Goal: Task Accomplishment & Management: Manage account settings

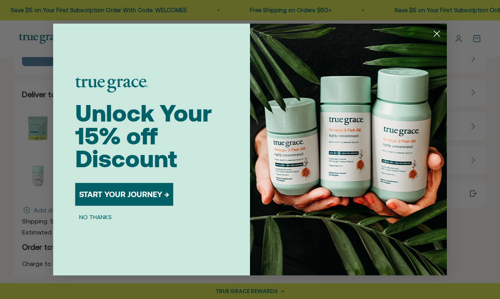
scroll to position [59, 0]
drag, startPoint x: 436, startPoint y: 30, endPoint x: 431, endPoint y: 35, distance: 6.7
click at [436, 31] on circle "Close dialog" at bounding box center [436, 33] width 13 height 13
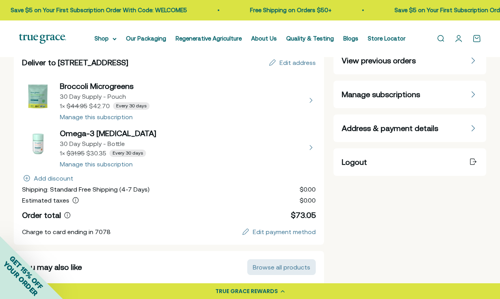
scroll to position [91, 0]
click at [104, 114] on button "view details about Broccoli Microgreens 30 Day Supply - Pouch 1 × $42.70 Every …" at bounding box center [169, 99] width 294 height 39
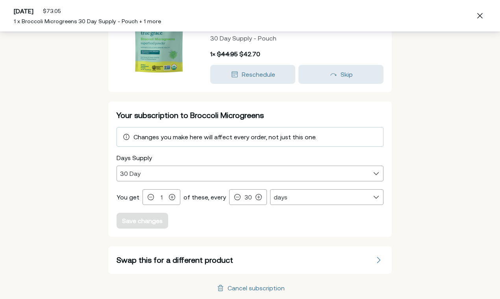
scroll to position [59, 0]
click at [251, 287] on div "Cancel subscription" at bounding box center [256, 288] width 57 height 6
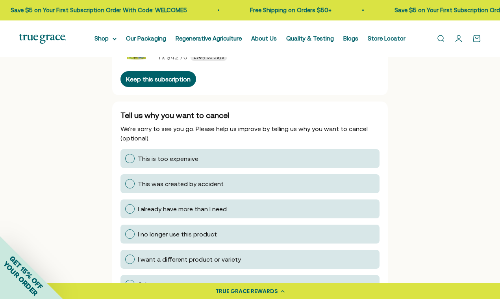
scroll to position [67, 0]
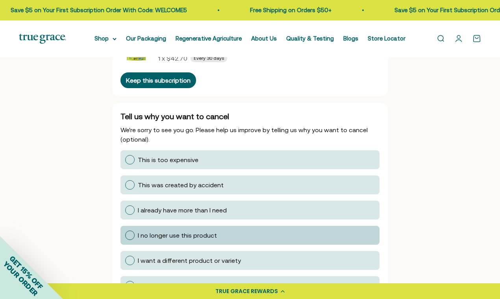
click at [129, 232] on div at bounding box center [129, 235] width 9 height 9
click at [125, 235] on input "I no longer use this product" at bounding box center [125, 235] width 0 height 0
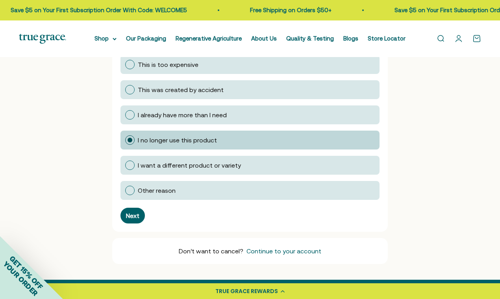
scroll to position [163, 0]
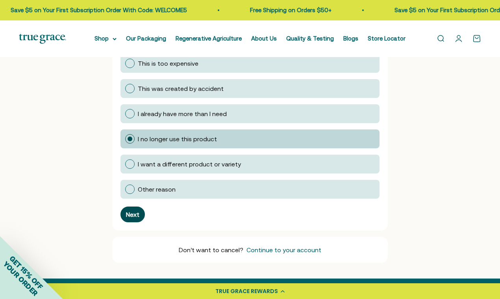
click at [135, 214] on div "Next" at bounding box center [132, 214] width 13 height 6
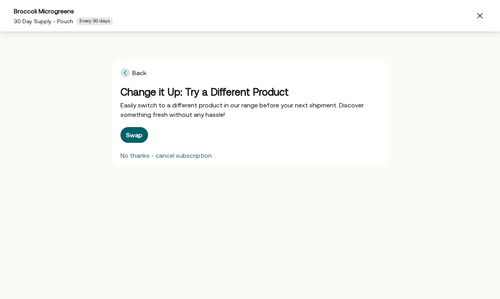
click at [166, 156] on div "No thanks - cancel subscription" at bounding box center [165, 155] width 91 height 6
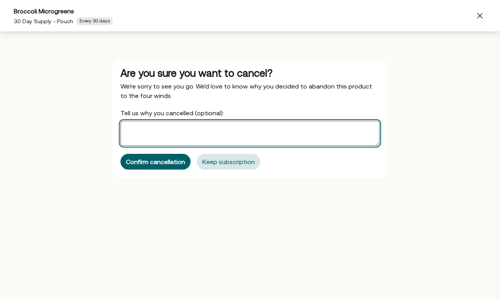
click at [150, 134] on textarea "Tell us why you cancelled (optional):" at bounding box center [249, 133] width 259 height 25
type textarea "No longer use the product"
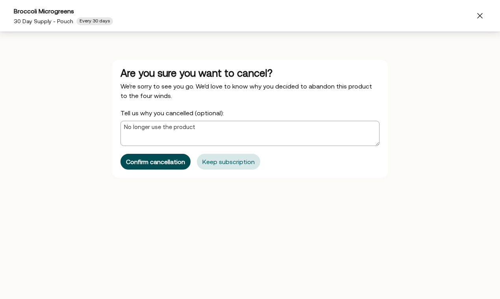
click at [149, 162] on div "Confirm cancellation" at bounding box center [155, 162] width 59 height 6
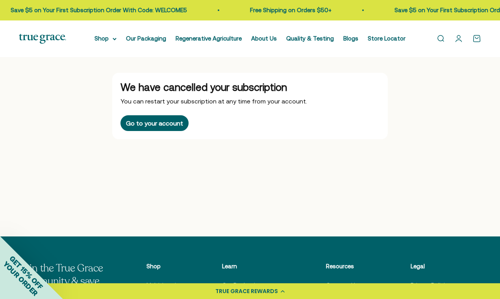
scroll to position [0, 0]
click at [159, 125] on div "Go to your account" at bounding box center [154, 123] width 57 height 6
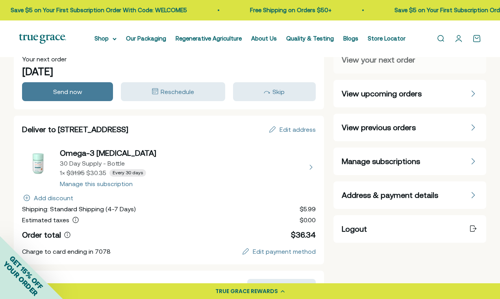
scroll to position [24, 0]
click at [102, 184] on button "view details about Omega-3 Fish Oil 30 Day Supply - Bottle 1 × $30.35 Every 30 …" at bounding box center [169, 166] width 294 height 39
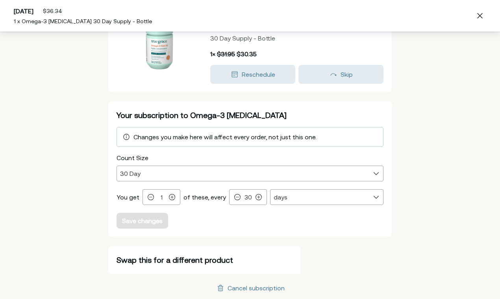
scroll to position [59, 0]
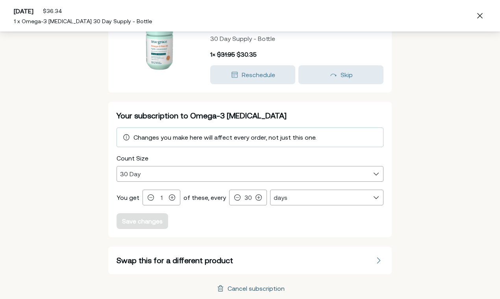
click at [261, 290] on div "Cancel subscription" at bounding box center [256, 288] width 57 height 6
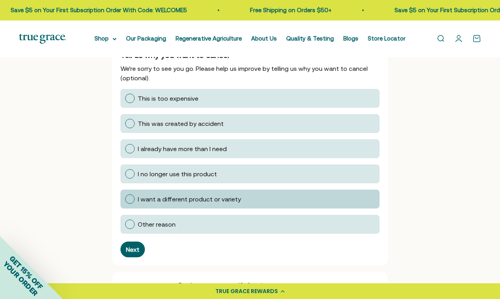
scroll to position [128, 0]
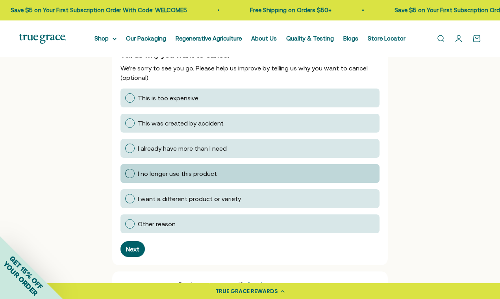
click at [131, 172] on div at bounding box center [129, 173] width 9 height 9
click at [125, 174] on input "I no longer use this product" at bounding box center [125, 174] width 0 height 0
click at [129, 246] on div "Next" at bounding box center [132, 249] width 13 height 6
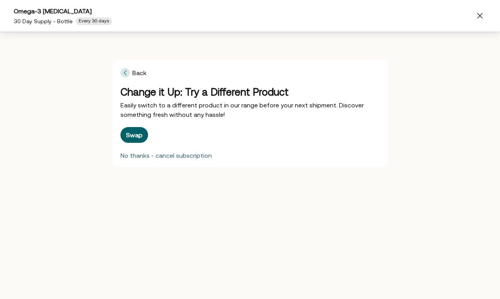
click at [182, 156] on div "No thanks - cancel subscription" at bounding box center [165, 155] width 91 height 6
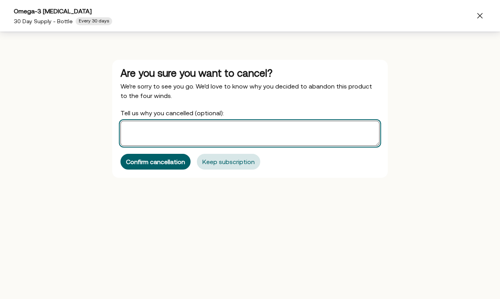
click at [155, 133] on textarea "Tell us why you cancelled (optional):" at bounding box center [249, 133] width 259 height 25
type textarea "no longer use the product"
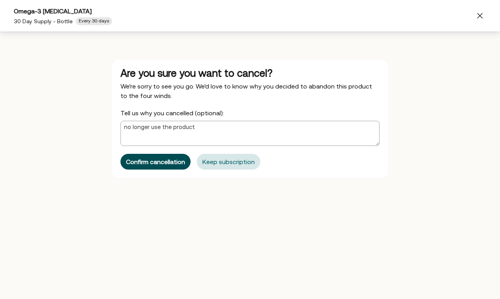
click at [158, 161] on div "Confirm cancellation" at bounding box center [155, 162] width 59 height 6
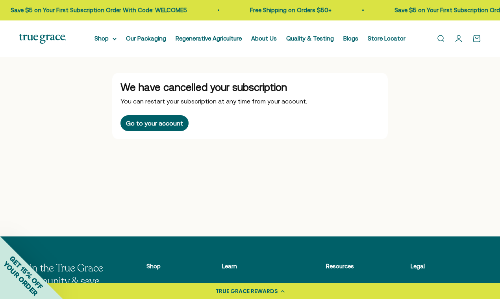
scroll to position [0, 0]
click at [460, 41] on link "Open account page" at bounding box center [458, 38] width 9 height 9
